Goal: Navigation & Orientation: Find specific page/section

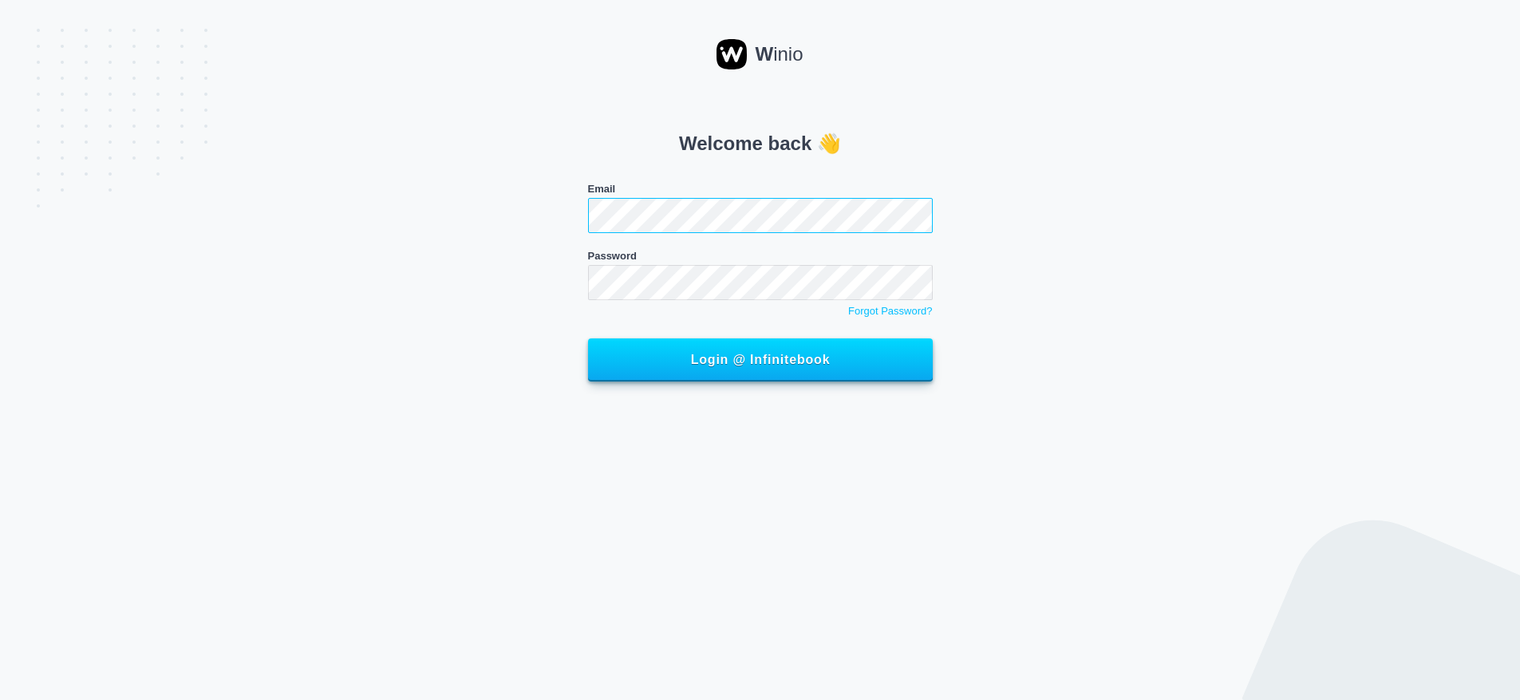
click at [588, 338] on button "Login @ Infinitebook" at bounding box center [760, 359] width 345 height 43
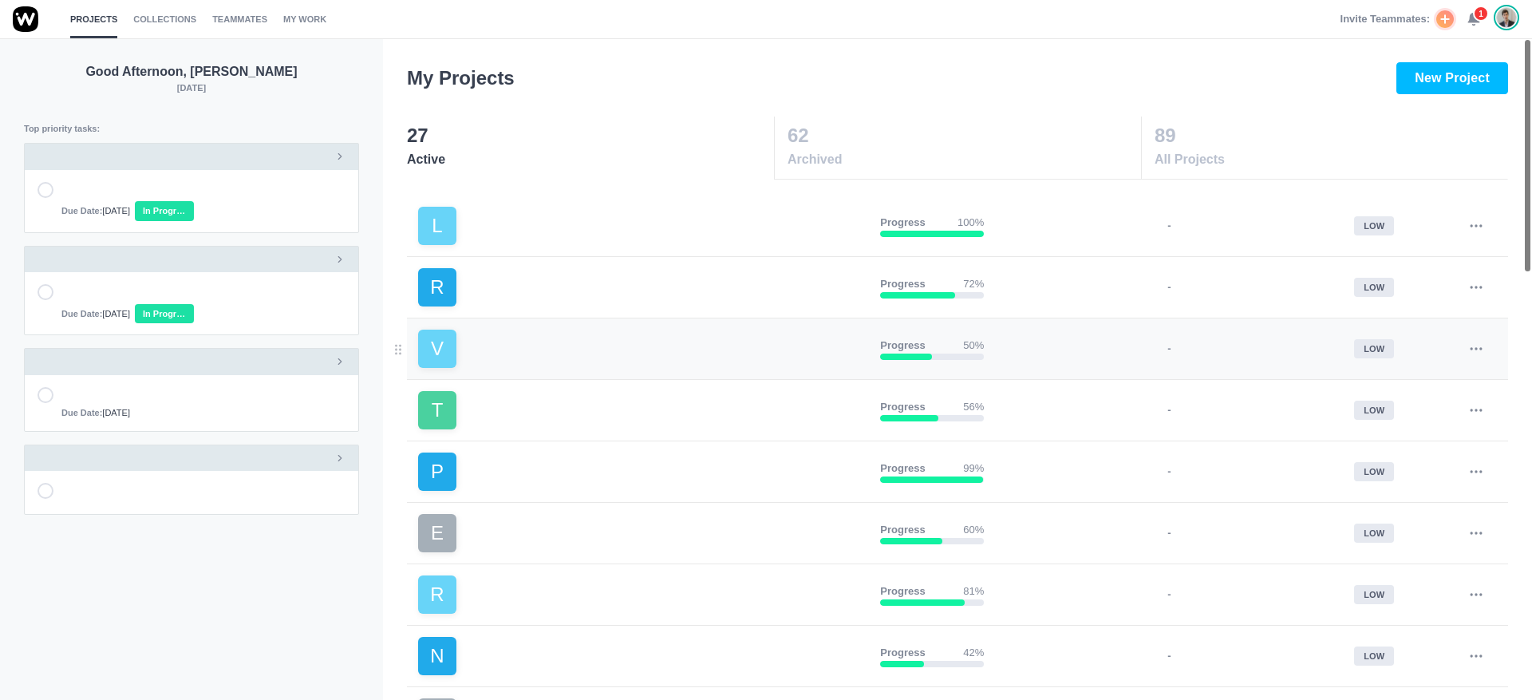
click at [633, 345] on link "V" at bounding box center [642, 348] width 449 height 38
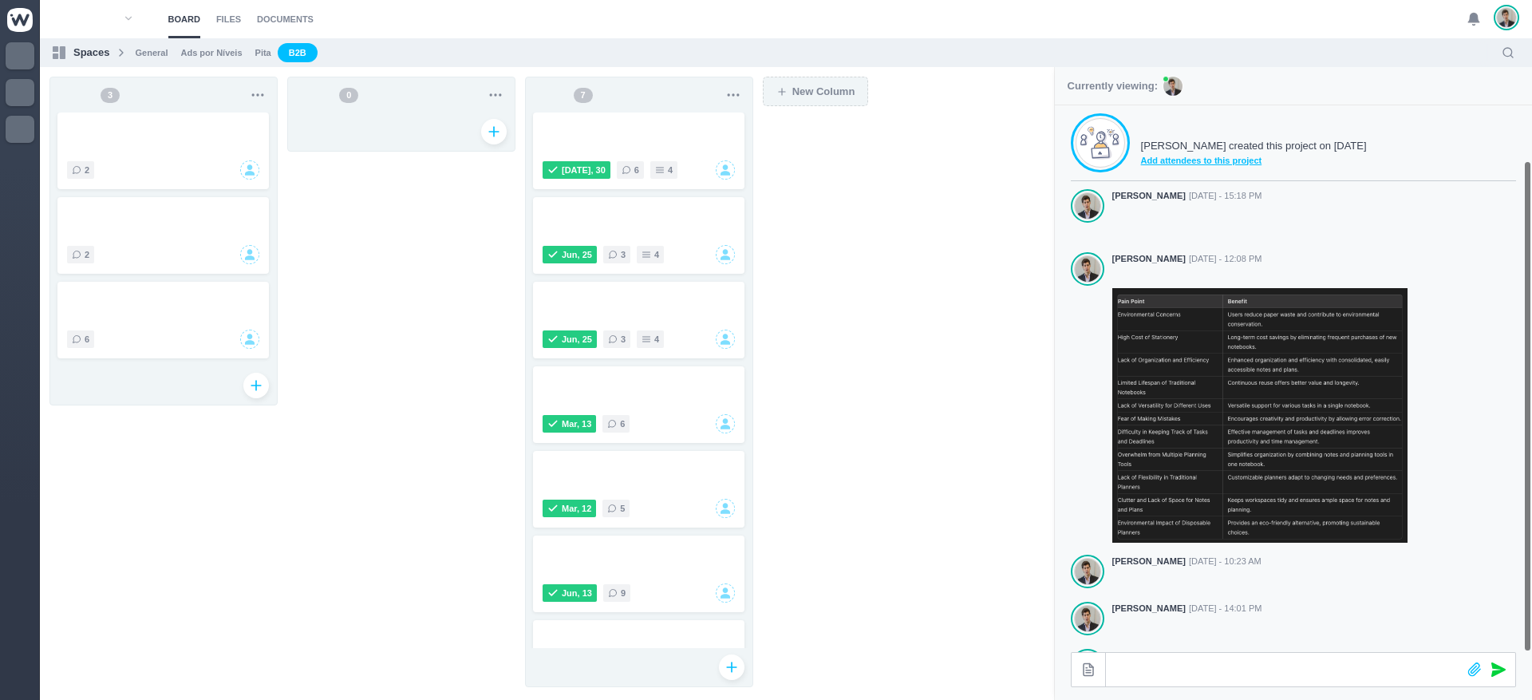
scroll to position [61, 0]
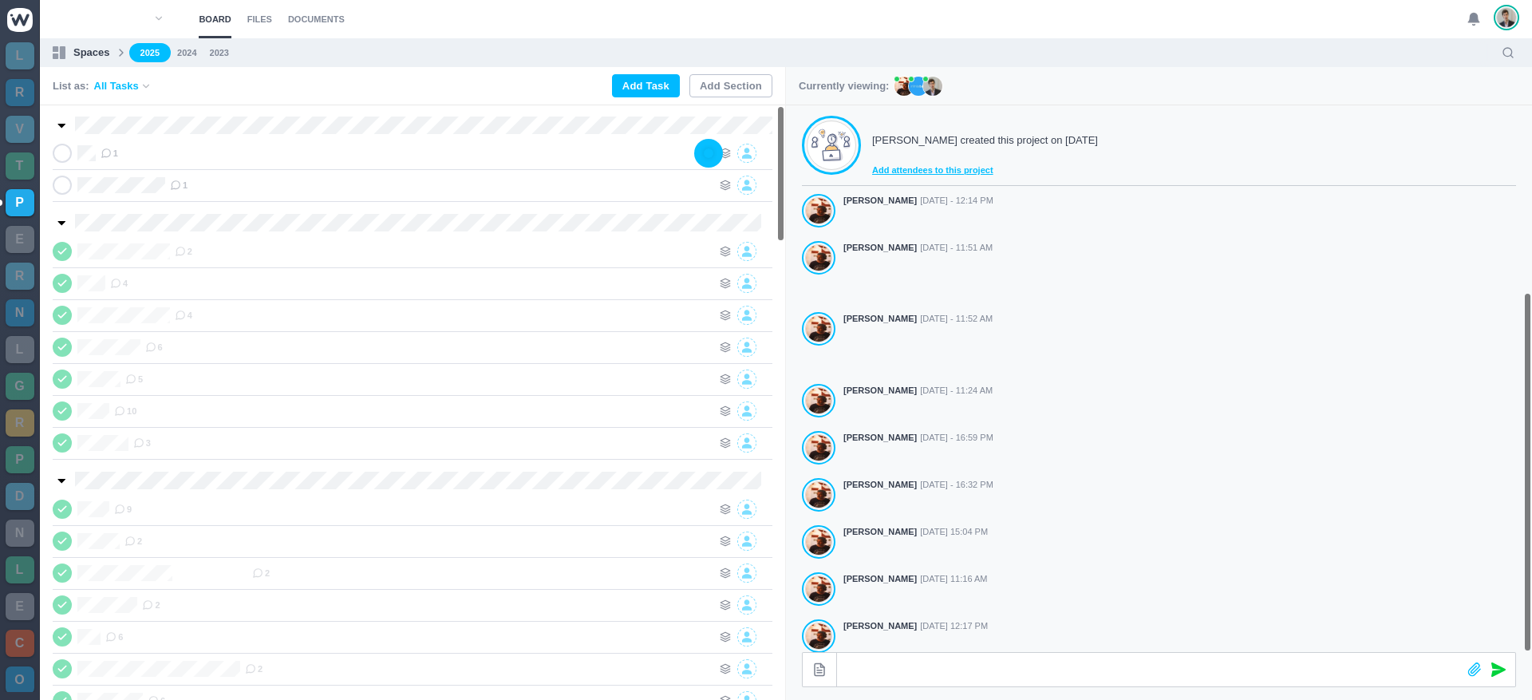
scroll to position [282, 0]
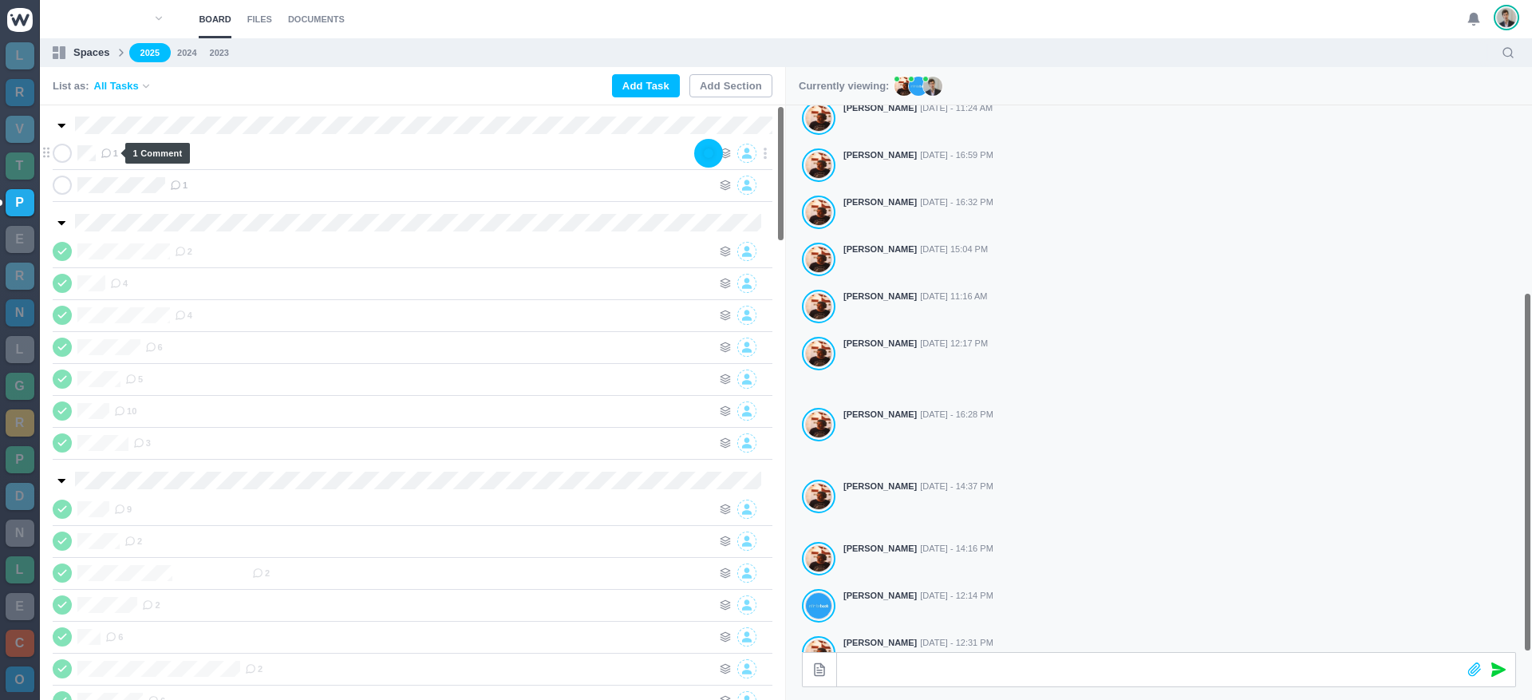
click at [113, 155] on span "1" at bounding box center [110, 153] width 18 height 13
click at [181, 185] on icon at bounding box center [175, 184] width 11 height 11
